Goal: Navigation & Orientation: Find specific page/section

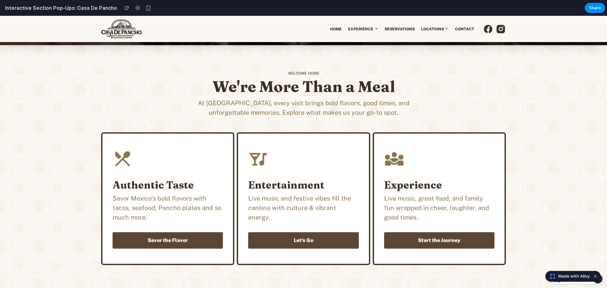
scroll to position [95, 0]
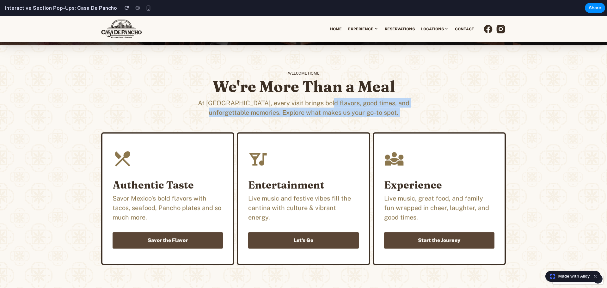
drag, startPoint x: 309, startPoint y: 101, endPoint x: 388, endPoint y: 127, distance: 83.3
click at [388, 127] on div "WELCOME HOME We're More Than a Meal At [GEOGRAPHIC_DATA], every visit brings bo…" at bounding box center [303, 167] width 607 height 245
click at [384, 116] on p "At [GEOGRAPHIC_DATA], every visit brings bold flavors, good times, and unforget…" at bounding box center [303, 107] width 243 height 19
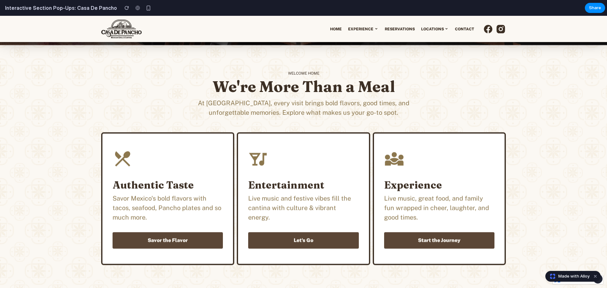
scroll to position [0, 0]
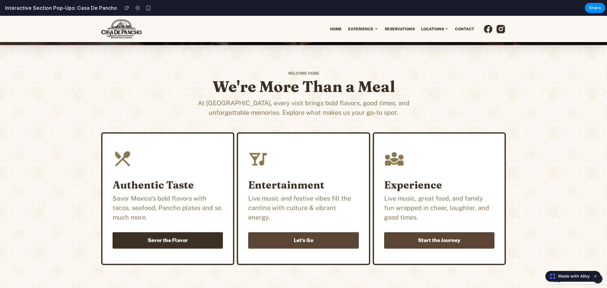
click at [170, 239] on link "Savor the Flavor" at bounding box center [168, 240] width 110 height 16
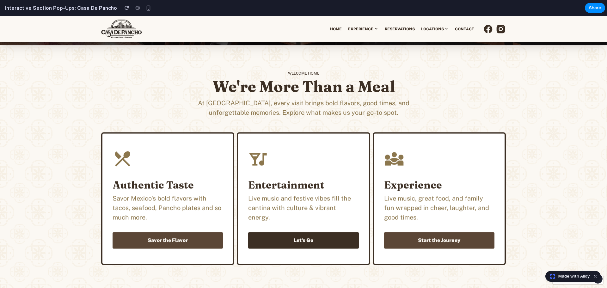
click at [304, 237] on link "Let's Go" at bounding box center [303, 240] width 110 height 16
